Goal: Transaction & Acquisition: Purchase product/service

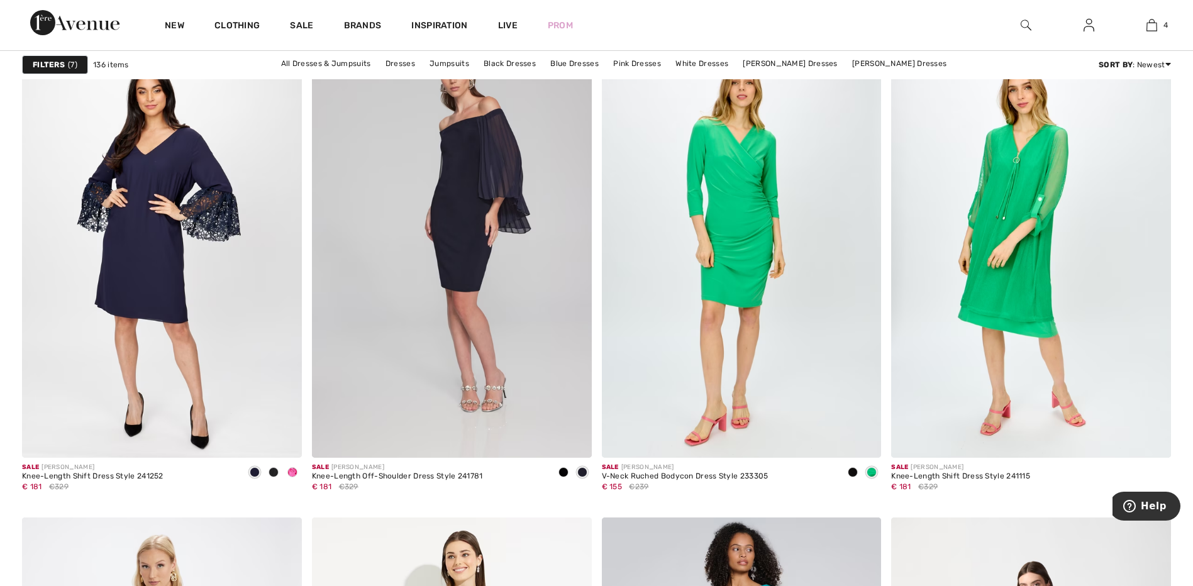
scroll to position [1022, 0]
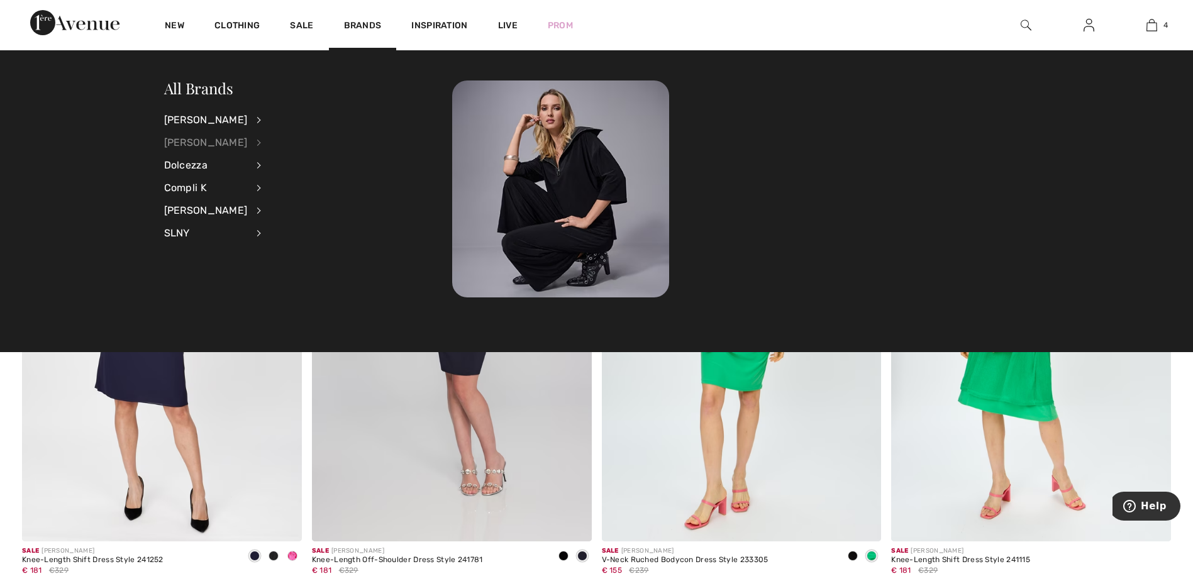
click at [245, 142] on div "[PERSON_NAME]" at bounding box center [206, 142] width 84 height 23
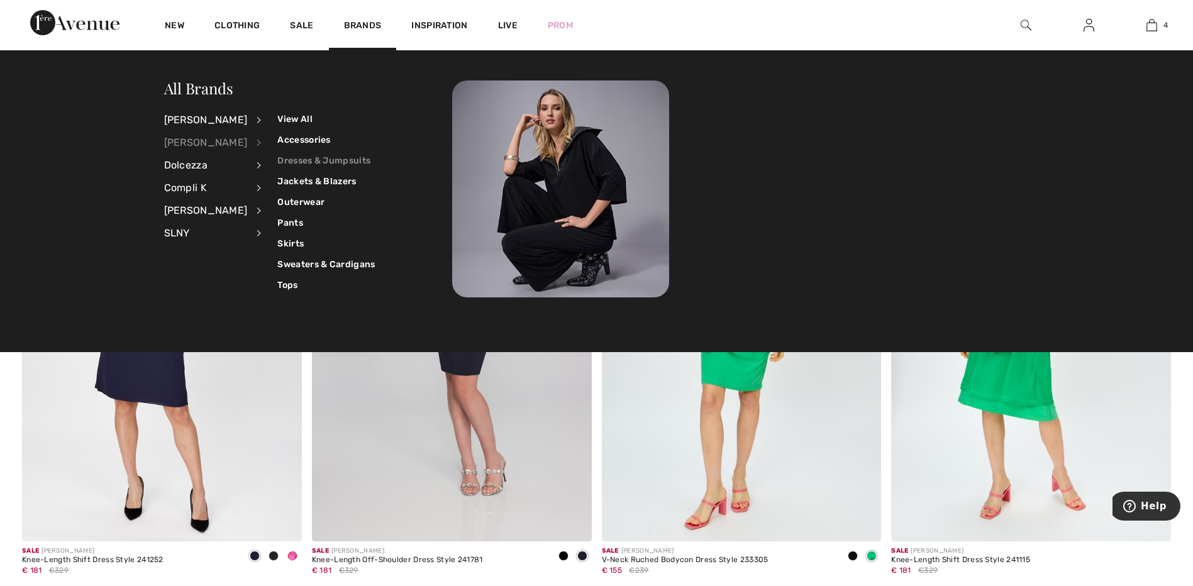
click at [277, 162] on link "Dresses & Jumpsuits" at bounding box center [325, 160] width 97 height 21
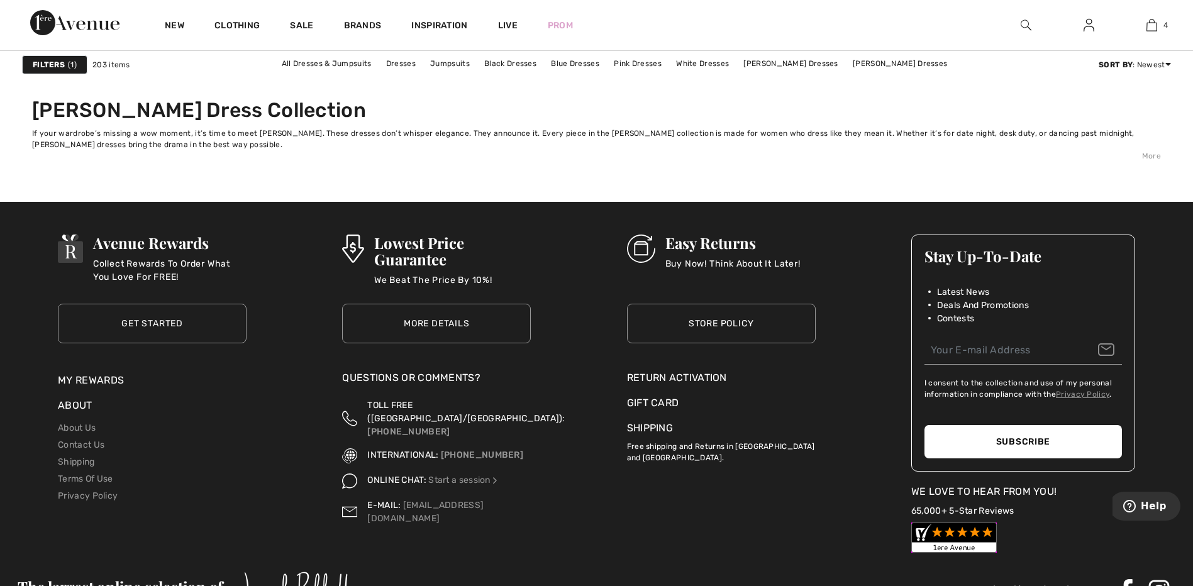
scroll to position [7501, 0]
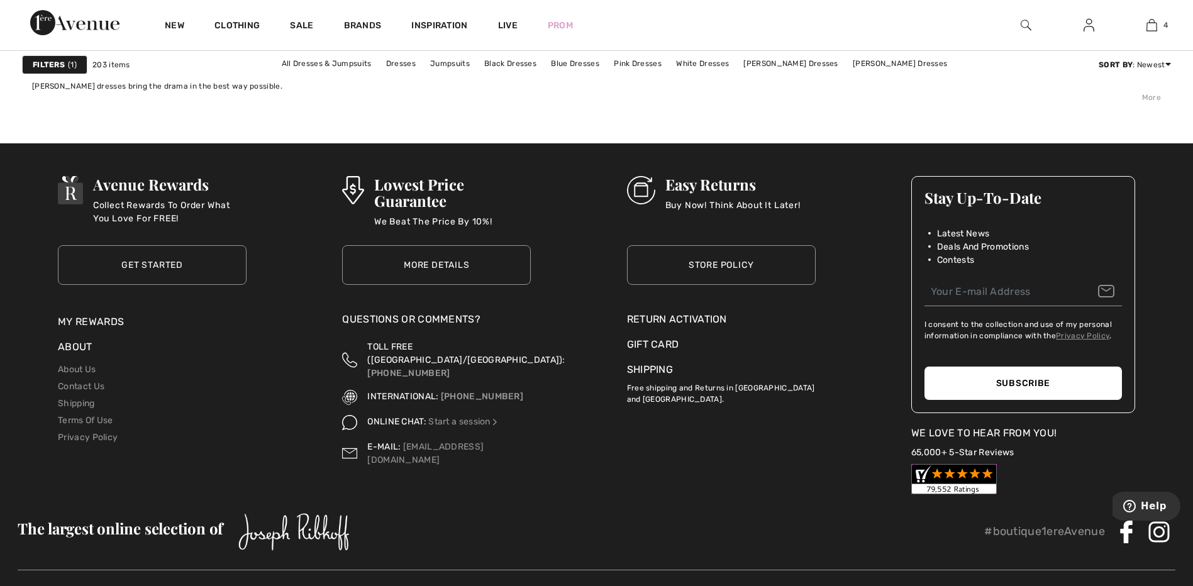
click at [452, 266] on link "More Details" at bounding box center [436, 265] width 189 height 40
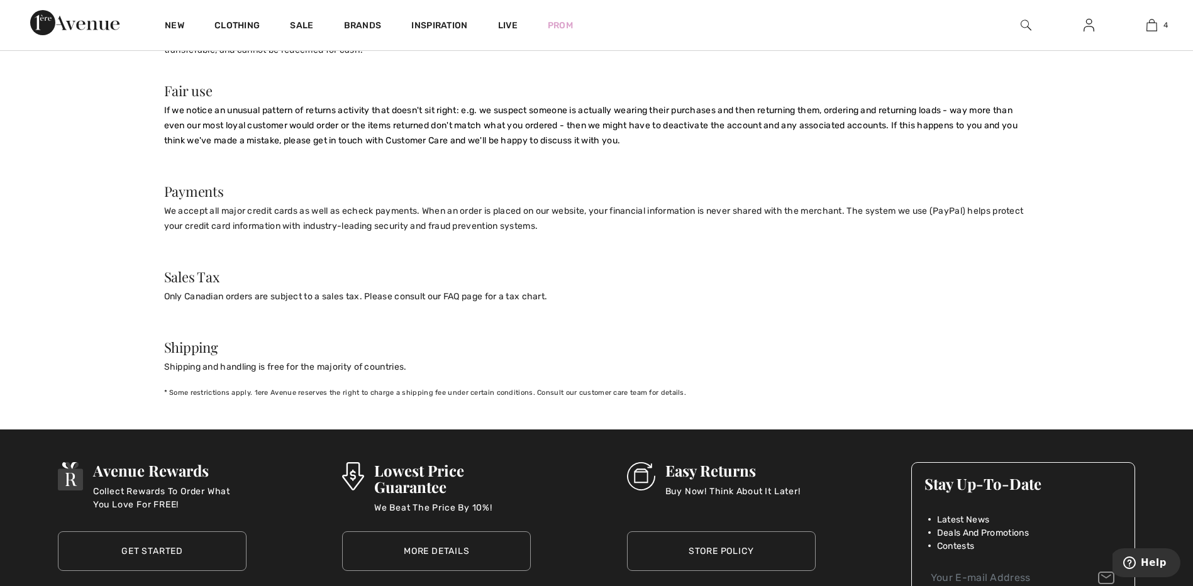
scroll to position [1101, 0]
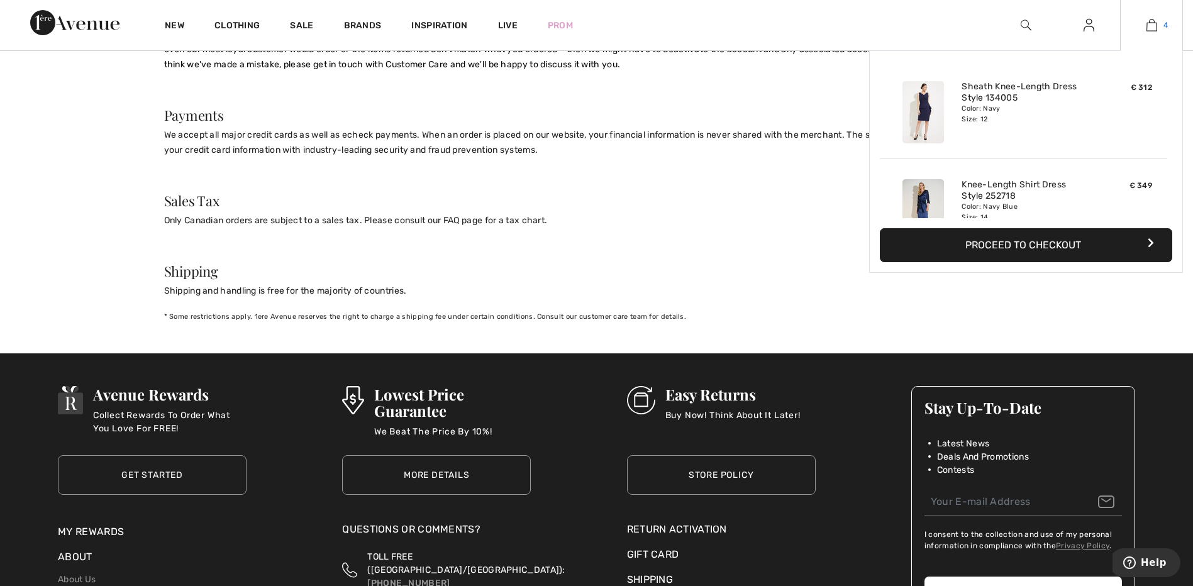
click at [1151, 28] on img at bounding box center [1152, 25] width 11 height 15
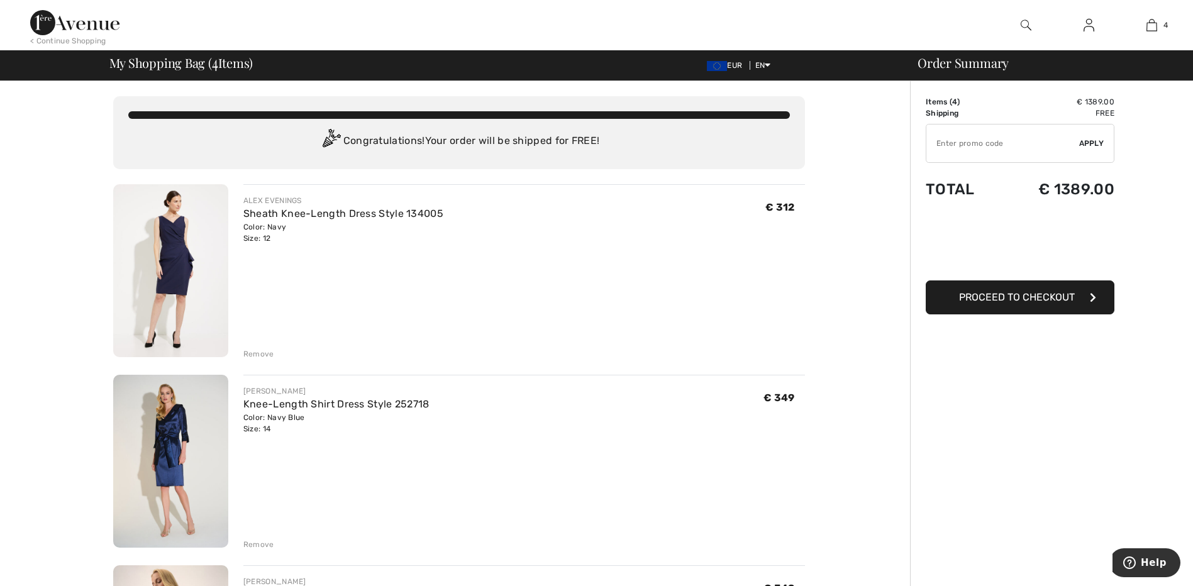
click at [1023, 303] on button "Proceed to Checkout" at bounding box center [1020, 297] width 189 height 34
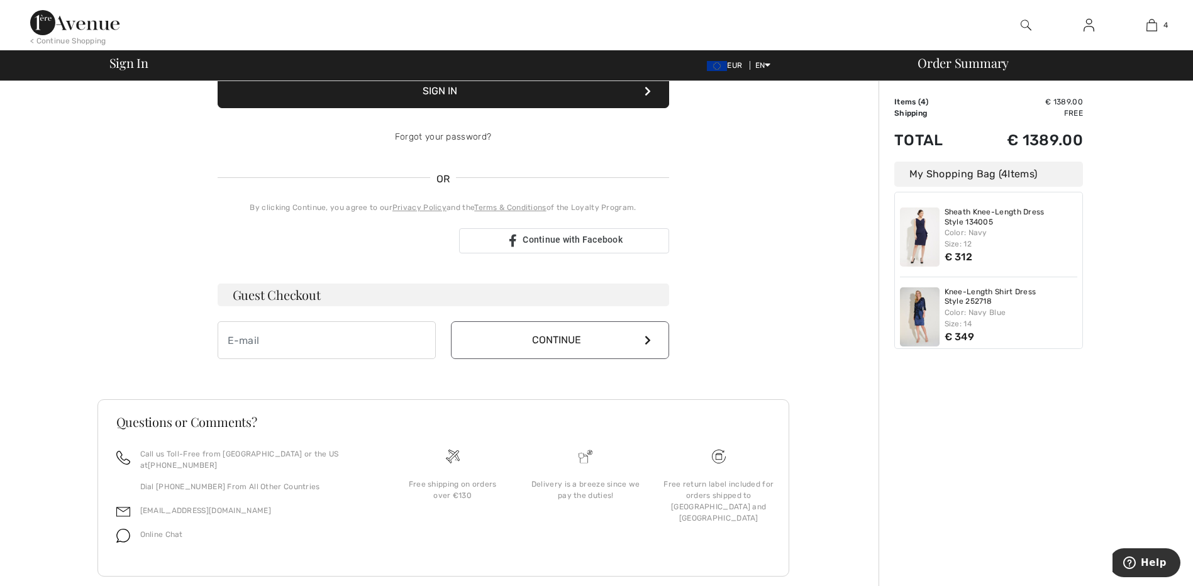
scroll to position [204, 0]
